Goal: Feedback & Contribution: Submit feedback/report problem

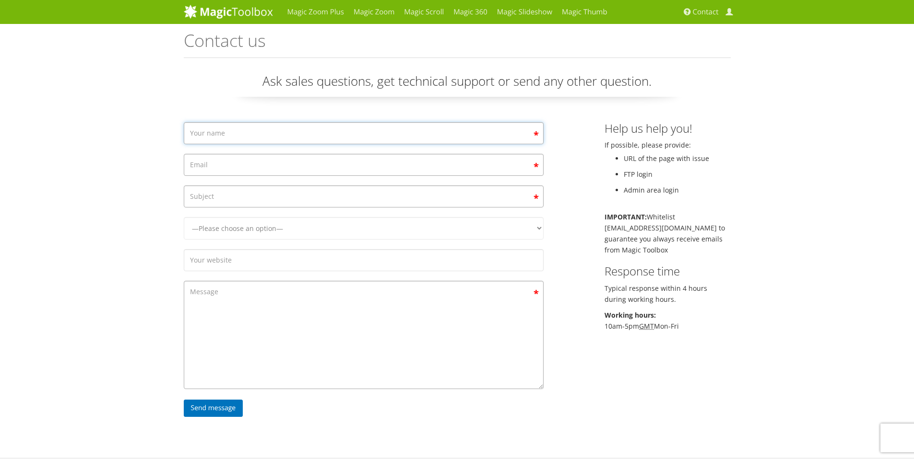
click at [229, 124] on input "Contact form" at bounding box center [364, 133] width 360 height 22
type input "[PERSON_NAME]"
type input "[PERSON_NAME][EMAIL_ADDRESS][DOMAIN_NAME]"
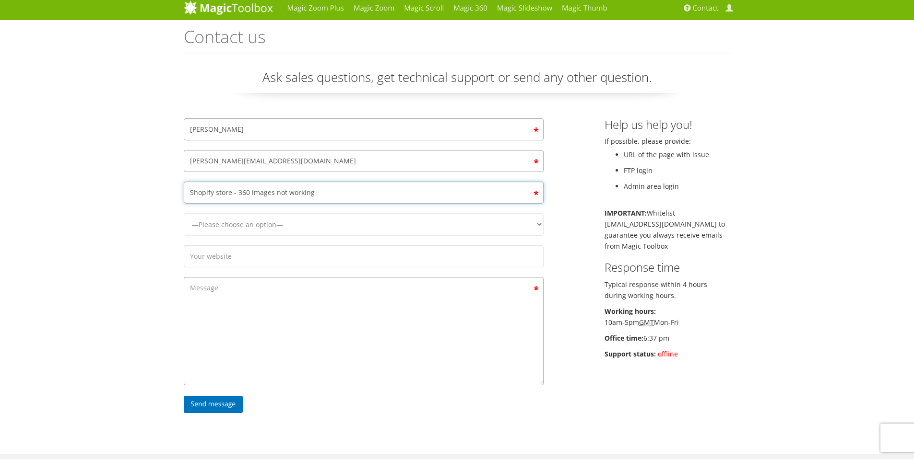
type input "Shopify store - 360 images not working"
click at [299, 219] on select "—Please choose an option— Magic Zoom Magic Zoom Plus Magic Thumb Magic Slidesho…" at bounding box center [364, 224] width 360 height 23
select select "Magic Zoom Plus"
click at [184, 213] on select "—Please choose an option— Magic Zoom Magic Zoom Plus Magic Thumb Magic Slidesho…" at bounding box center [364, 224] width 360 height 23
click at [262, 256] on input "Contact form" at bounding box center [364, 257] width 360 height 22
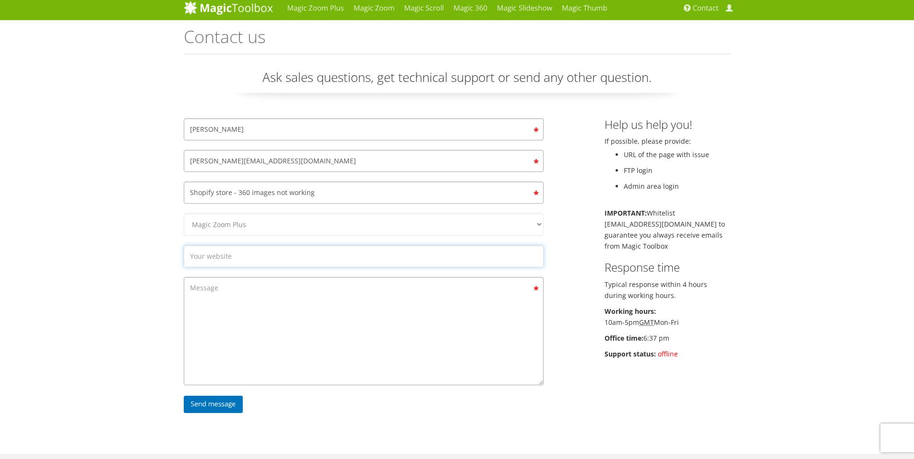
type input "[URL][DOMAIN_NAME]"
click at [219, 293] on textarea "Contact form" at bounding box center [364, 331] width 360 height 108
paste textarea "Hi [Support Team], We have the Magic Zoom Plus app configured to display 360 sp…"
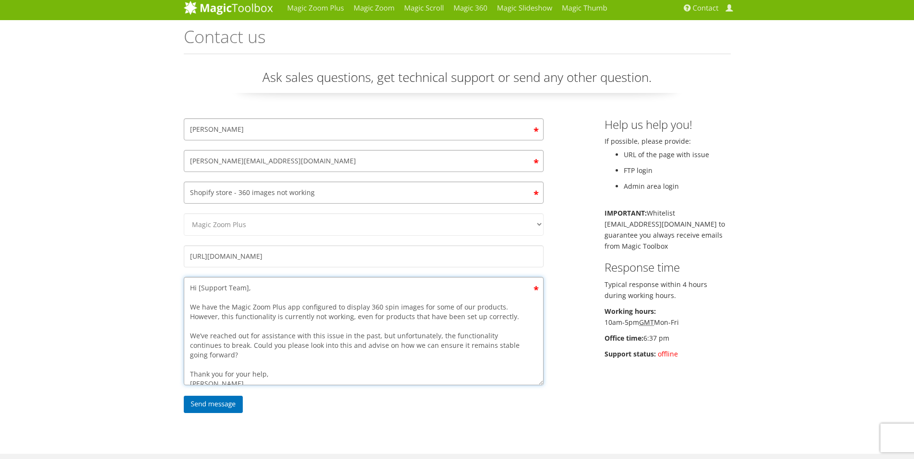
scroll to position [0, 0]
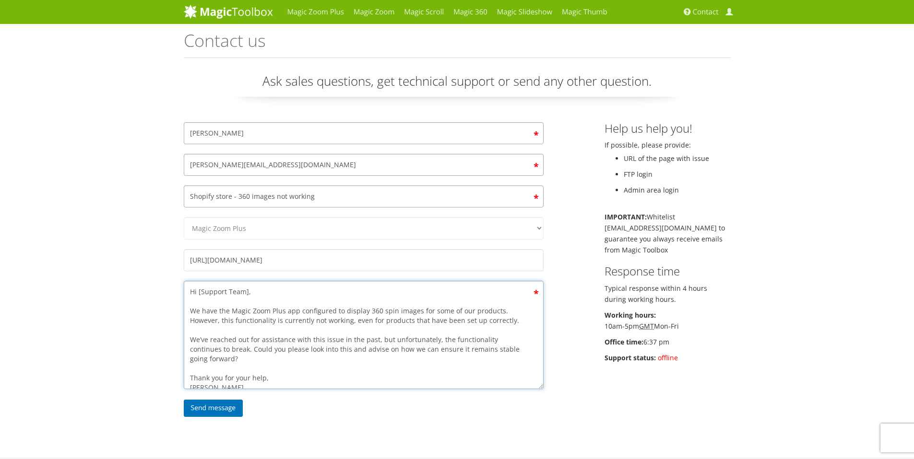
drag, startPoint x: 246, startPoint y: 292, endPoint x: 264, endPoint y: 292, distance: 18.2
click at [246, 292] on textarea "Hi [Support Team], We have the Magic Zoom Plus app configured to display 360 sp…" at bounding box center [364, 335] width 360 height 108
type textarea "Hello team, We have the Magic Zoom Plus app configured to display 360 spin imag…"
click at [316, 340] on textarea "Hello team, We have the Magic Zoom Plus app configured to display 360 spin imag…" at bounding box center [364, 335] width 360 height 108
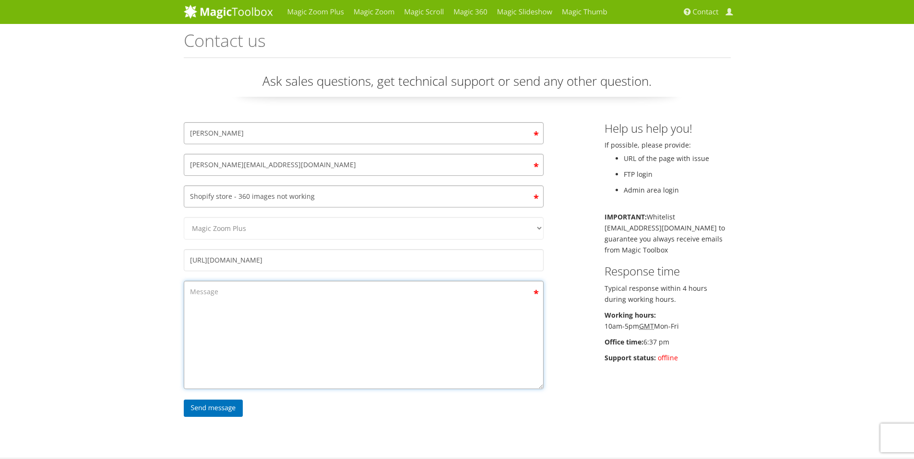
paste textarea "Hi [Support Team], We have the Magic Zoom Plus app configured to display 360 sp…"
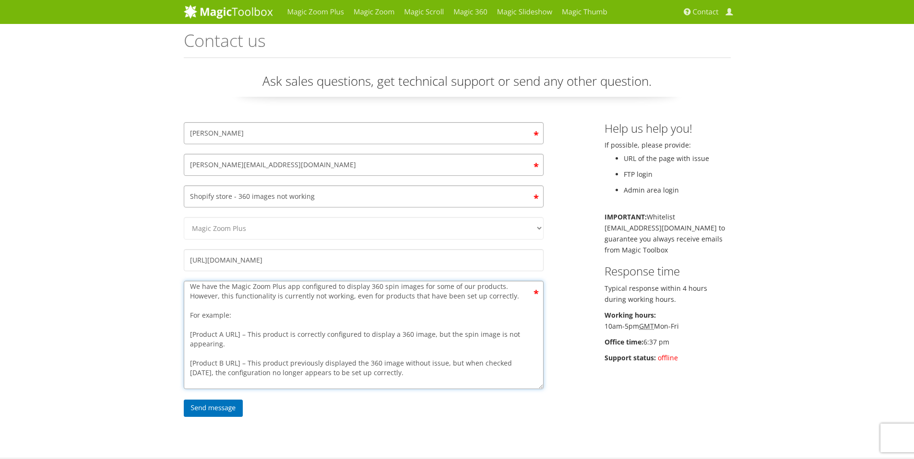
scroll to position [5, 0]
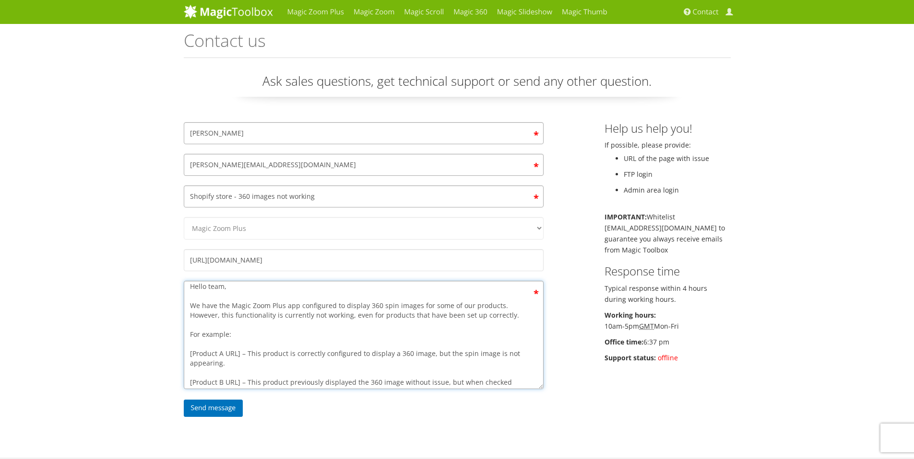
click at [241, 355] on textarea "Hello team, We have the Magic Zoom Plus app configured to display 360 spin imag…" at bounding box center [364, 335] width 360 height 108
click at [253, 350] on textarea "Hello team, We have the Magic Zoom Plus app configured to display 360 spin imag…" at bounding box center [364, 335] width 360 height 108
click at [243, 352] on textarea "Hello team, We have the Magic Zoom Plus app configured to display 360 spin imag…" at bounding box center [364, 335] width 360 height 108
paste textarea "[URL][DOMAIN_NAME]"
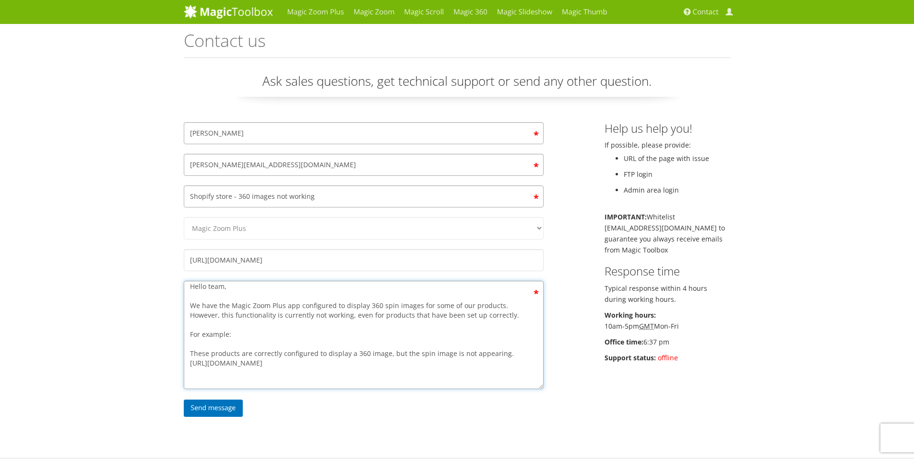
paste textarea "[URL][DOMAIN_NAME]"
click at [188, 354] on textarea "Hello team, We have the Magic Zoom Plus app configured to display 360 spin imag…" at bounding box center [364, 335] width 360 height 108
click at [299, 338] on textarea "Hello team, We have the Magic Zoom Plus app configured to display 360 spin imag…" at bounding box center [364, 335] width 360 height 108
click at [289, 349] on textarea "Hello team, We have the Magic Zoom Plus app configured to display 360 spin imag…" at bounding box center [364, 335] width 360 height 108
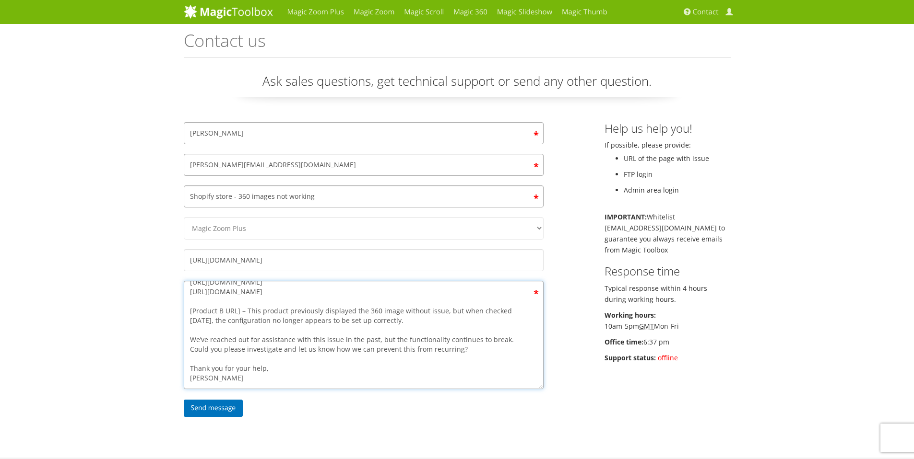
scroll to position [61, 0]
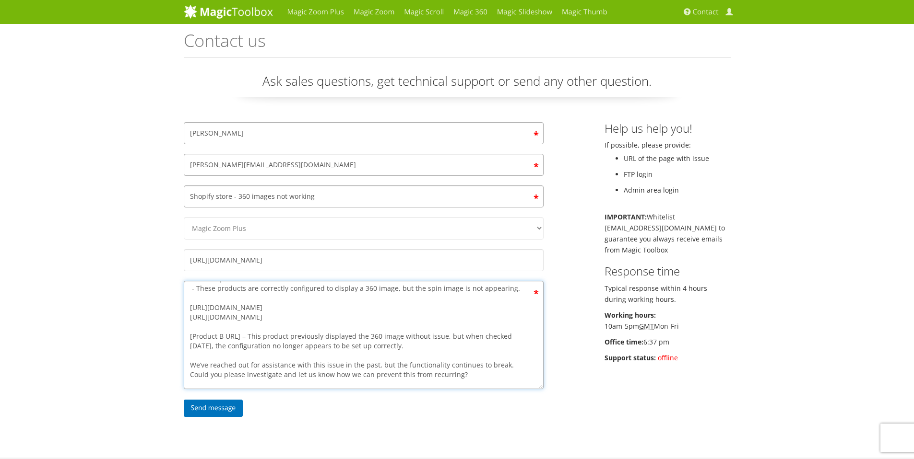
click at [241, 335] on textarea "Hello team, We have the Magic Zoom Plus app configured to display 360 spin imag…" at bounding box center [364, 335] width 360 height 108
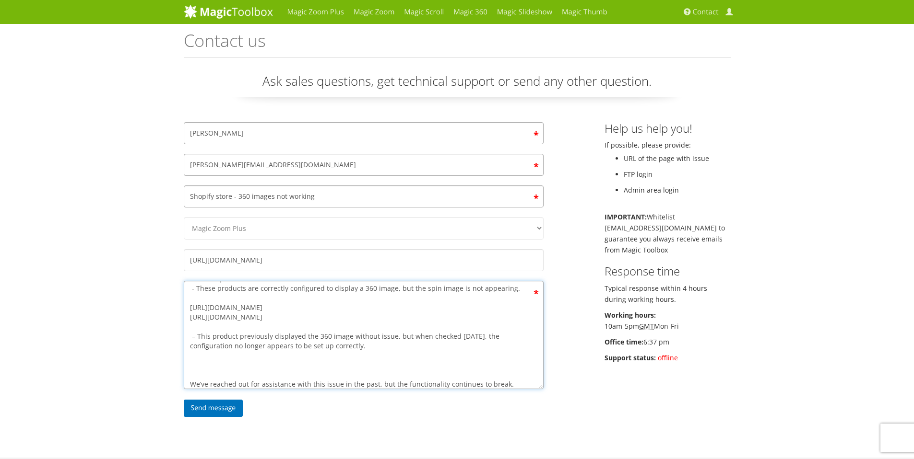
paste textarea "[URL][DOMAIN_NAME].."
drag, startPoint x: 209, startPoint y: 378, endPoint x: 174, endPoint y: 366, distance: 37.0
click at [174, 366] on div "Magic Zoom Plus Magic Zoom Magic Scroll Magic 360 Magic Slideshow Magic Thumb C…" at bounding box center [457, 319] width 914 height 639
paste textarea "05-9-7-8-93023?variant=43671927652533"
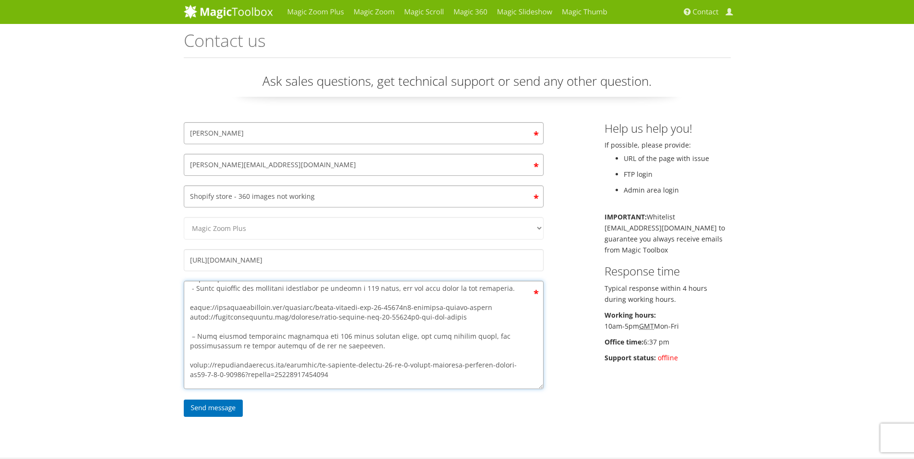
scroll to position [125, 0]
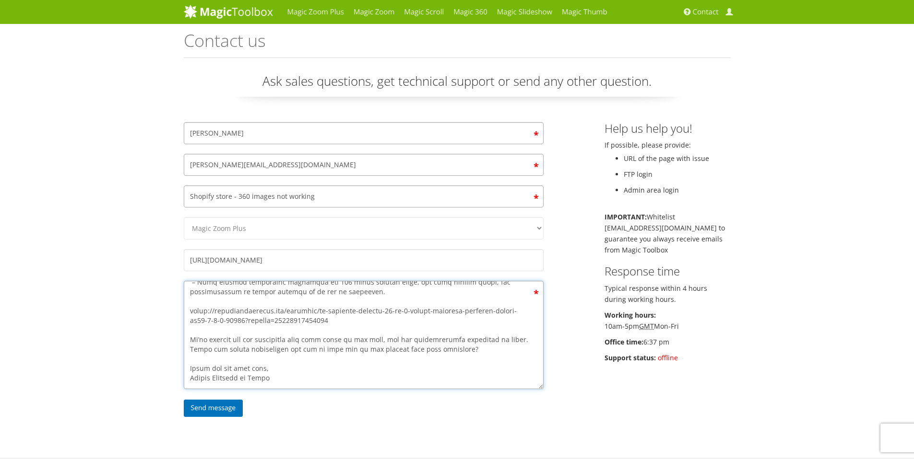
click at [192, 340] on textarea "Contact form" at bounding box center [364, 335] width 360 height 108
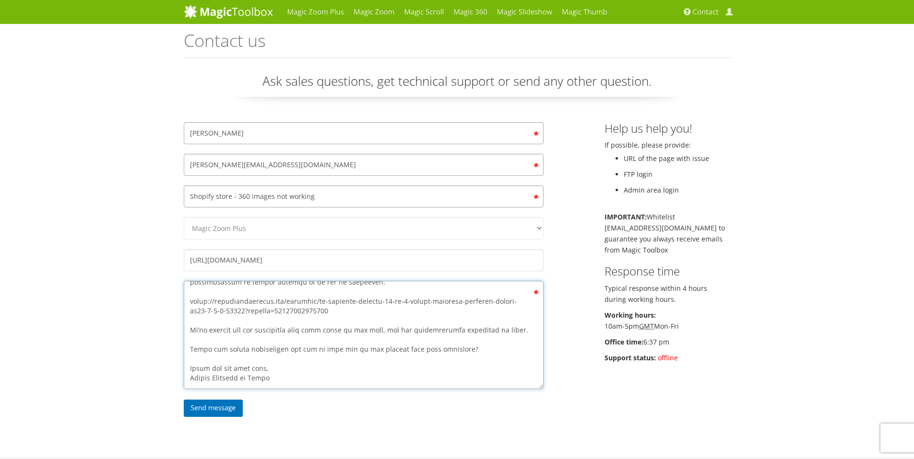
type textarea "Lorem ipsu, Do sita con Adipi Elit Sedd eiu temporinci ut laboree 526 dolo magn…"
click at [228, 200] on input "Shopify store - 360 images not working" at bounding box center [364, 197] width 360 height 22
drag, startPoint x: 231, startPoint y: 198, endPoint x: 138, endPoint y: 193, distance: 92.7
click at [138, 193] on div "Magic Zoom Plus Magic Zoom Magic Scroll Magic 360 Magic Slideshow Magic Thumb C…" at bounding box center [457, 319] width 914 height 639
type input "Consistent issue - 360 images not working"
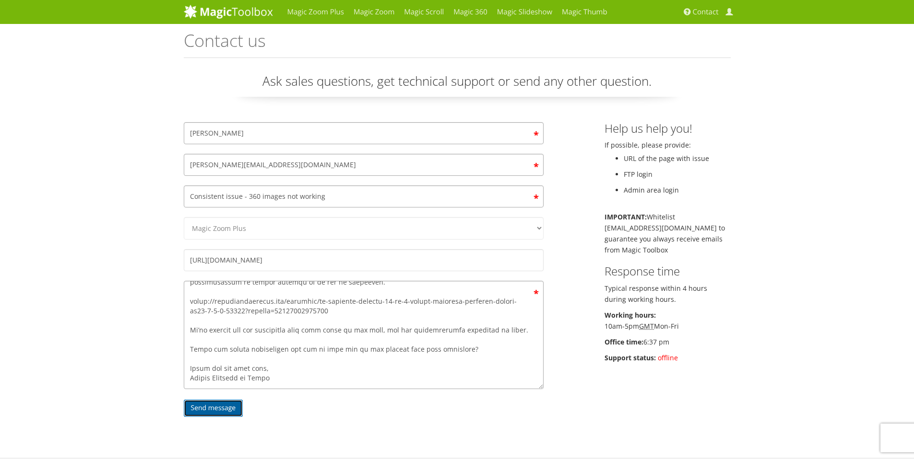
click at [223, 413] on input "Send message" at bounding box center [213, 408] width 59 height 17
